Goal: Check status: Check status

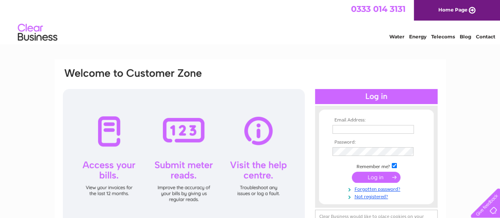
type input "[EMAIL_ADDRESS][DOMAIN_NAME]"
click at [366, 177] on input "submit" at bounding box center [375, 176] width 49 height 11
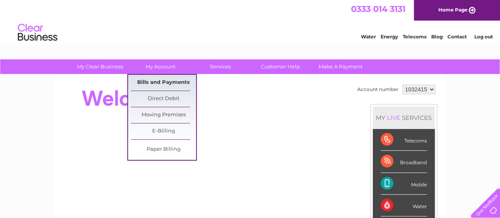
click at [163, 77] on link "Bills and Payments" at bounding box center [163, 83] width 65 height 16
click at [165, 79] on link "Bills and Payments" at bounding box center [163, 83] width 65 height 16
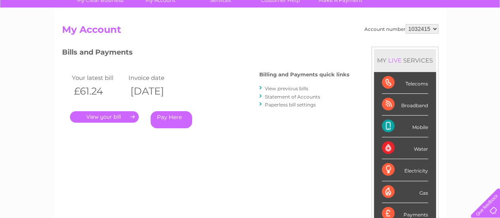
scroll to position [79, 0]
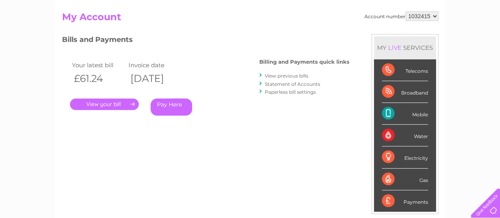
click at [130, 103] on link "." at bounding box center [104, 103] width 69 height 11
